Goal: Transaction & Acquisition: Obtain resource

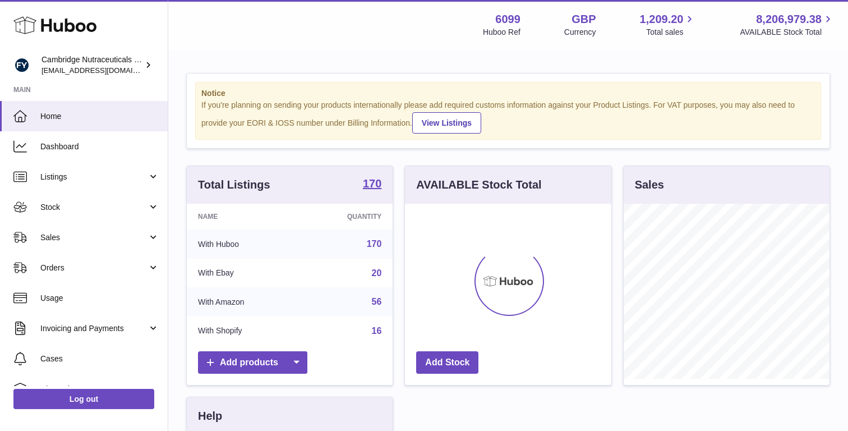
scroll to position [175, 206]
click at [98, 203] on span "Stock" at bounding box center [93, 207] width 107 height 11
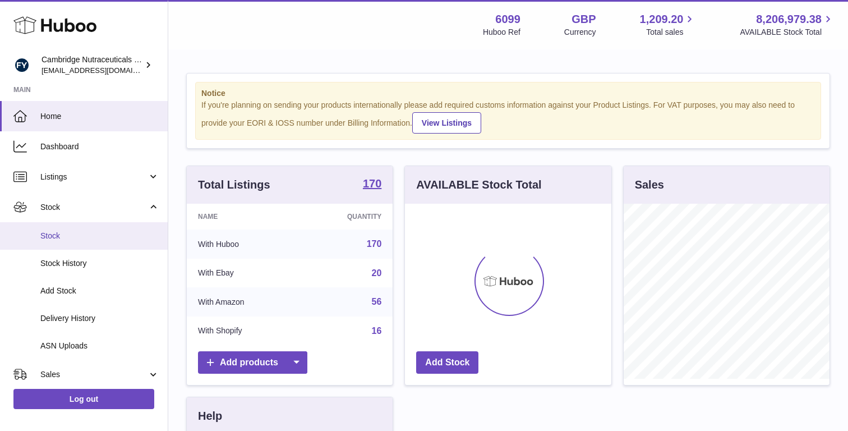
click at [96, 234] on span "Stock" at bounding box center [99, 236] width 119 height 11
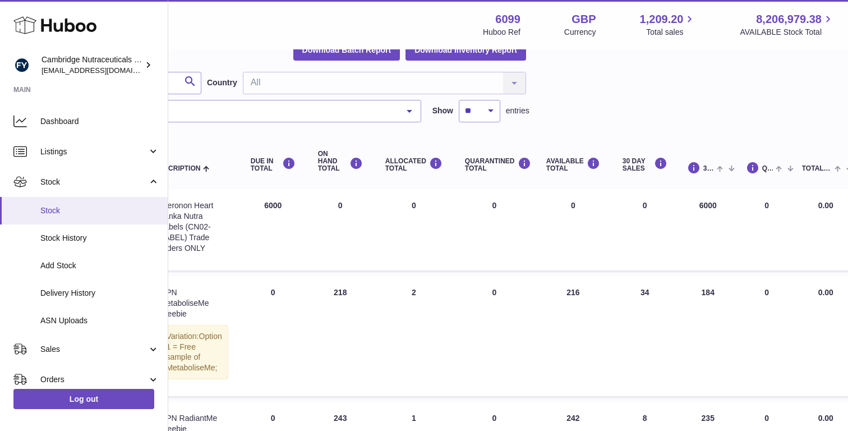
scroll to position [27, 0]
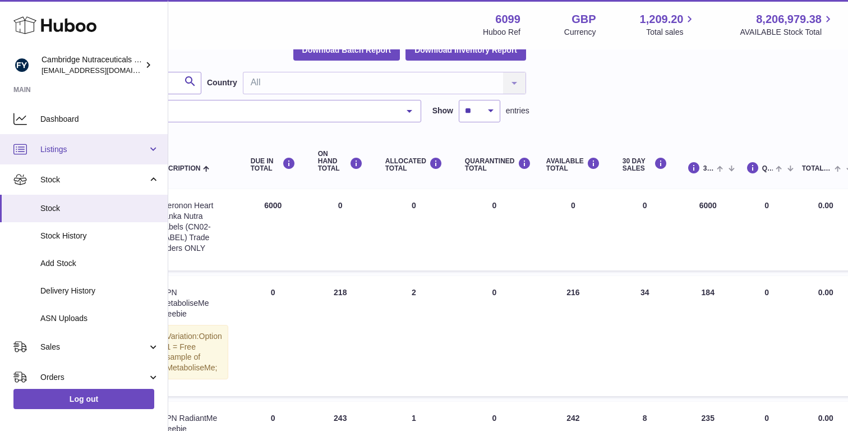
click at [148, 153] on link "Listings" at bounding box center [84, 149] width 168 height 30
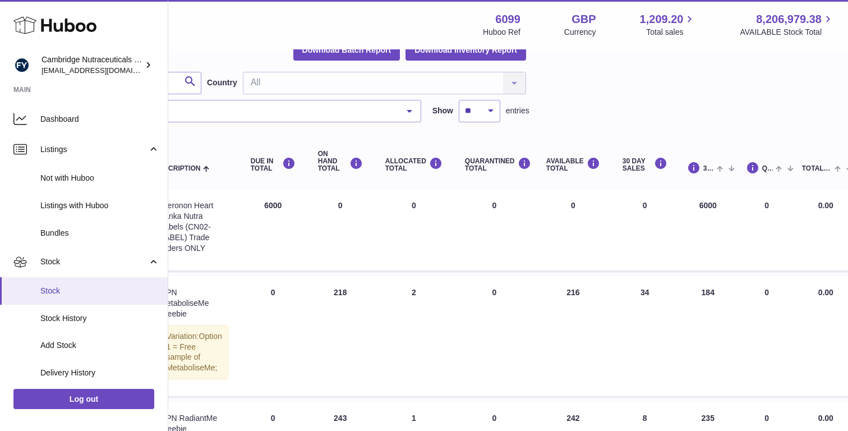
click at [77, 287] on span "Stock" at bounding box center [99, 290] width 119 height 11
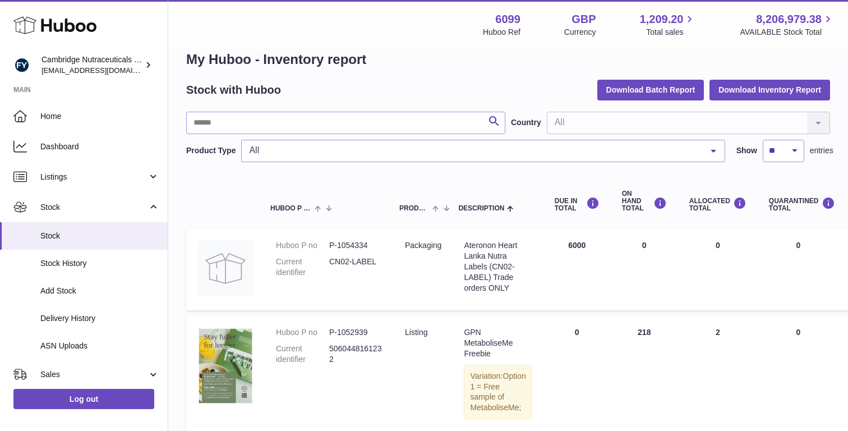
scroll to position [16, 0]
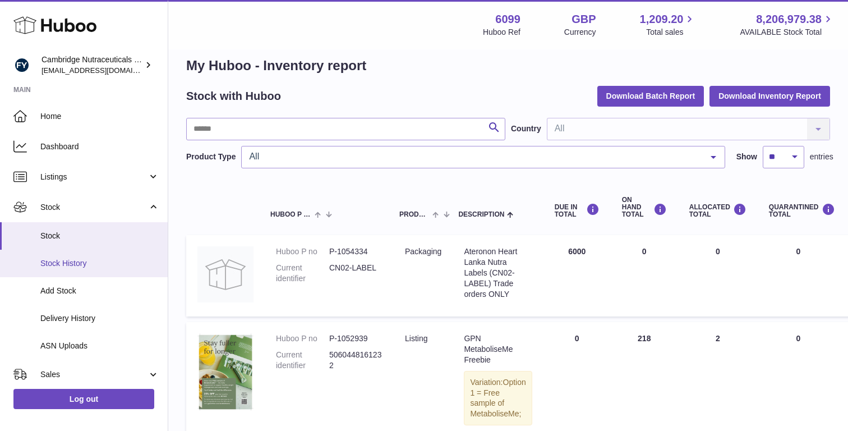
click at [80, 260] on span "Stock History" at bounding box center [99, 263] width 119 height 11
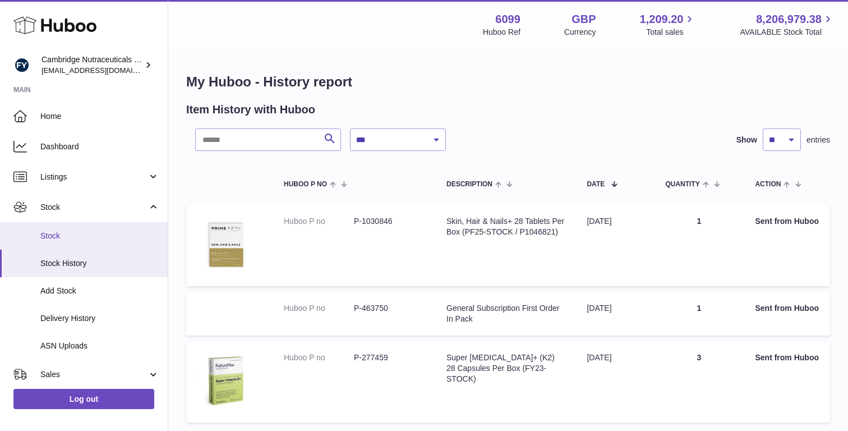
click at [62, 233] on span "Stock" at bounding box center [99, 236] width 119 height 11
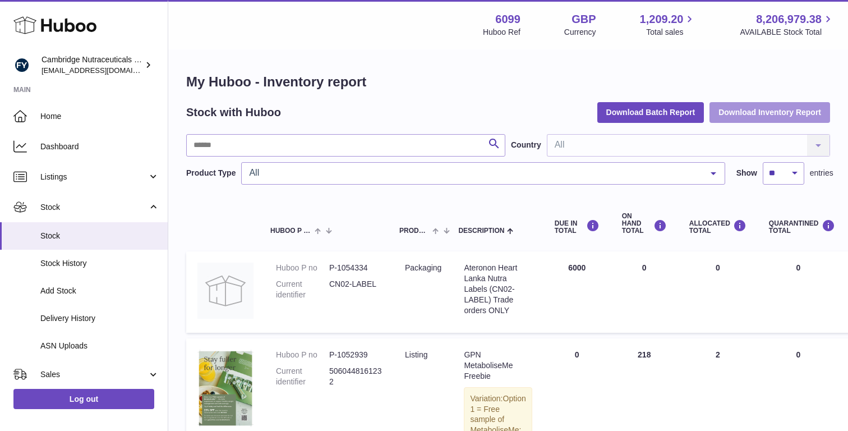
click at [759, 107] on button "Download Inventory Report" at bounding box center [770, 112] width 121 height 20
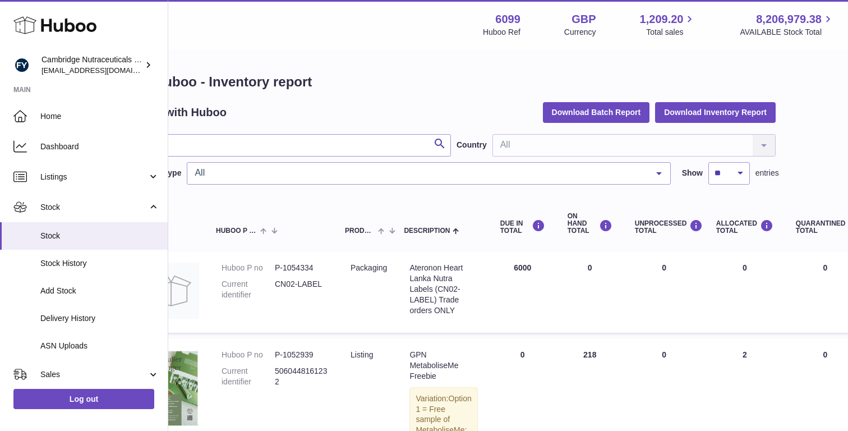
scroll to position [0, 61]
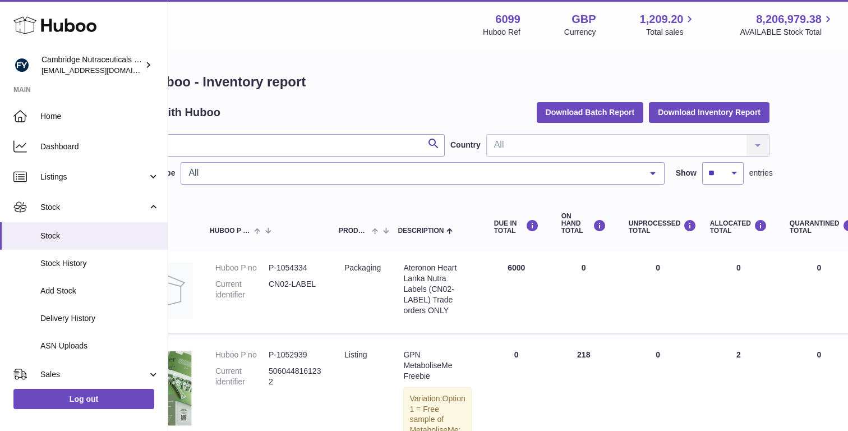
drag, startPoint x: 622, startPoint y: 223, endPoint x: 652, endPoint y: 229, distance: 31.0
click at [652, 149] on th "UNPROCESSED Total" at bounding box center [658, 223] width 81 height 45
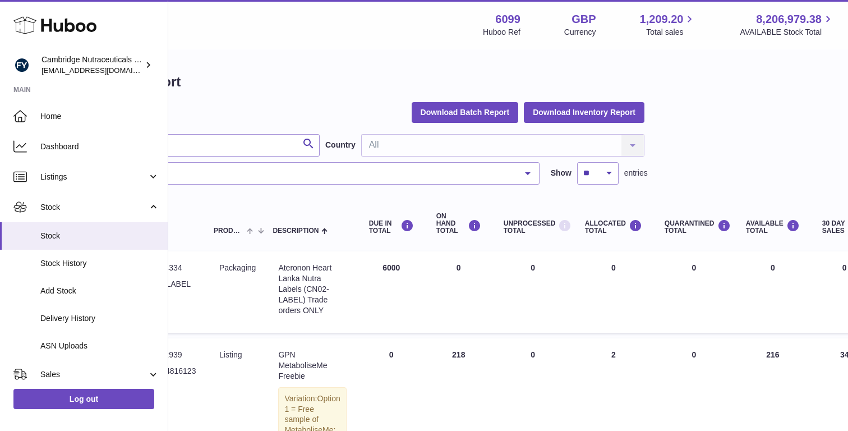
scroll to position [0, 191]
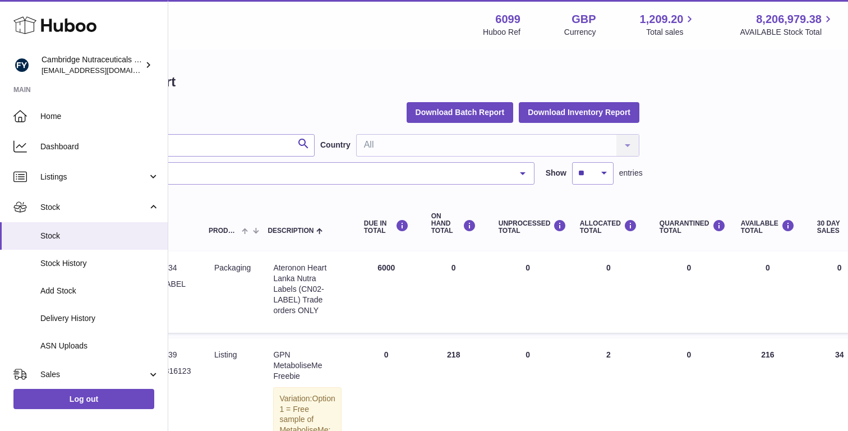
click at [657, 149] on html ".st0{fill:#141414;}" at bounding box center [233, 215] width 848 height 431
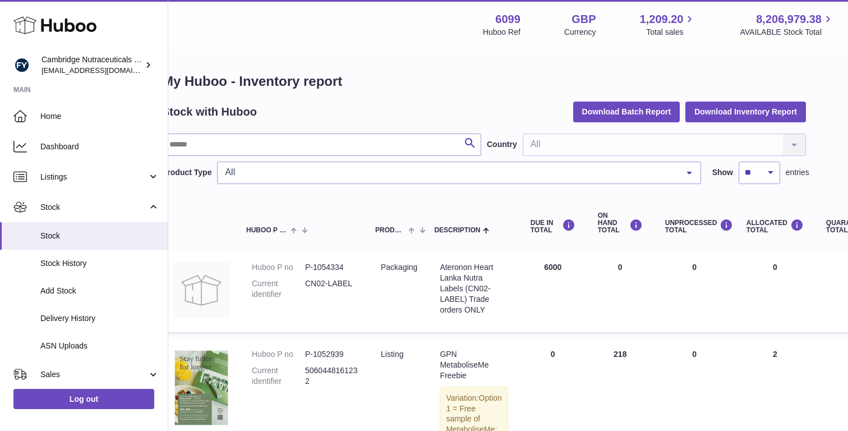
scroll to position [1, 0]
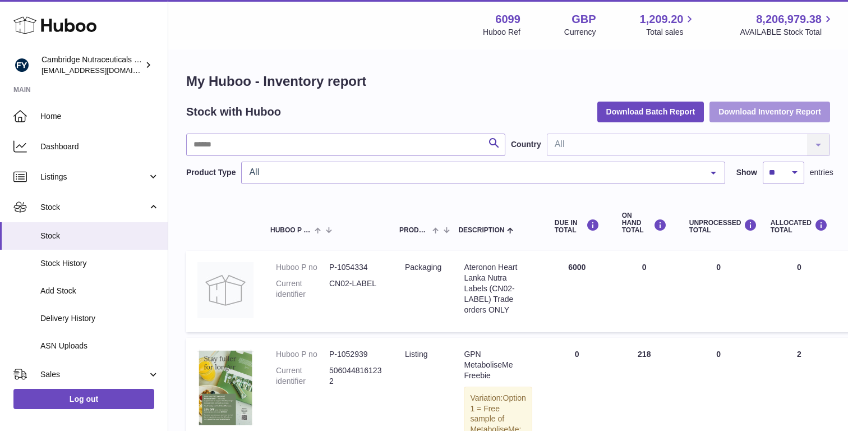
click at [767, 110] on button "Download Inventory Report" at bounding box center [770, 112] width 121 height 20
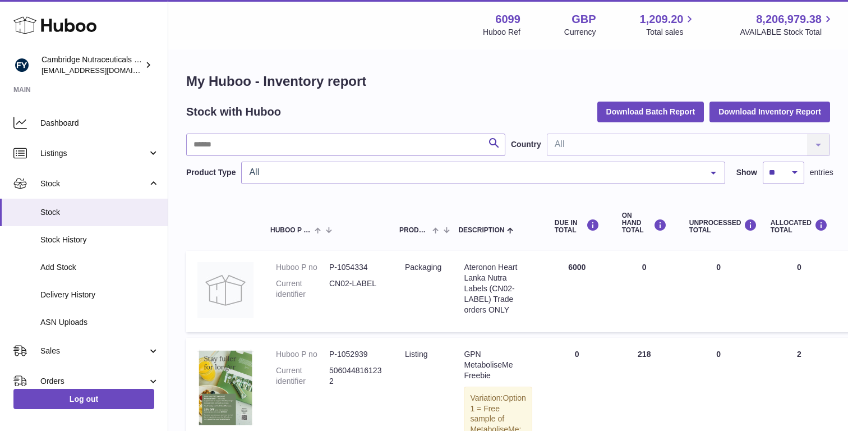
click at [525, 149] on span "All" at bounding box center [473, 172] width 455 height 11
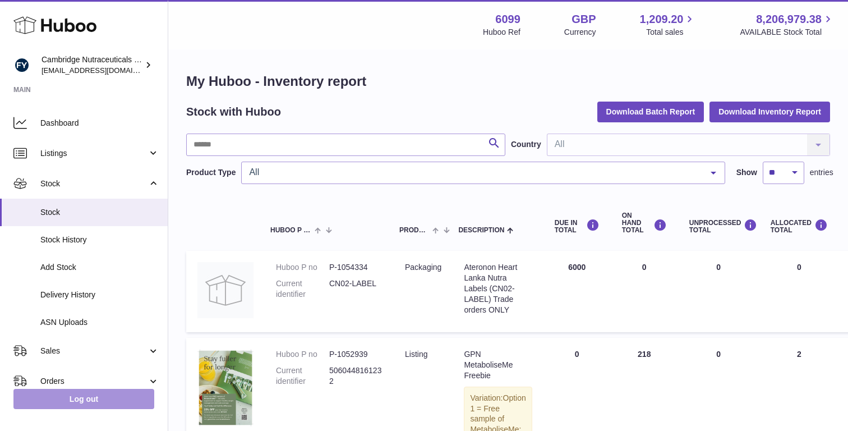
click at [117, 149] on link "Log out" at bounding box center [83, 399] width 141 height 20
